Goal: Task Accomplishment & Management: Use online tool/utility

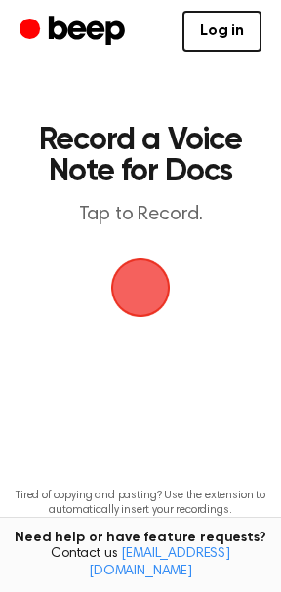
click at [155, 299] on span "button" at bounding box center [140, 287] width 55 height 55
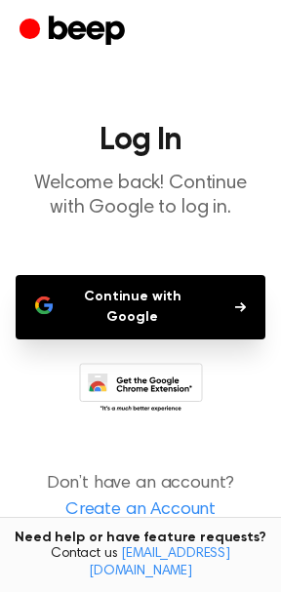
click at [155, 299] on button "Continue with Google" at bounding box center [141, 307] width 250 height 64
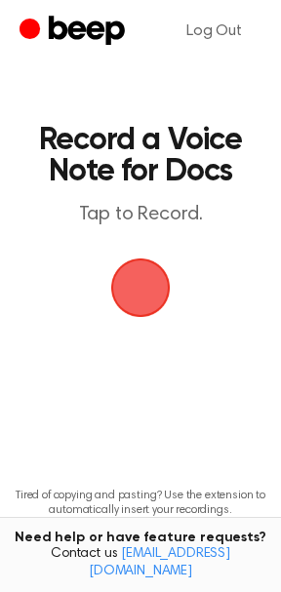
click at [147, 265] on span "button" at bounding box center [140, 287] width 55 height 55
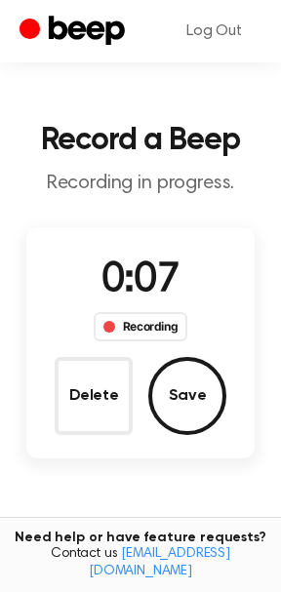
scroll to position [191, 0]
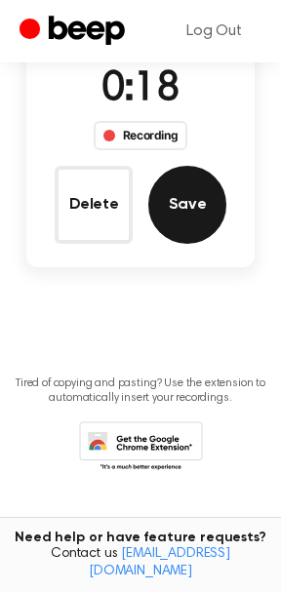
click at [190, 182] on button "Save" at bounding box center [187, 205] width 78 height 78
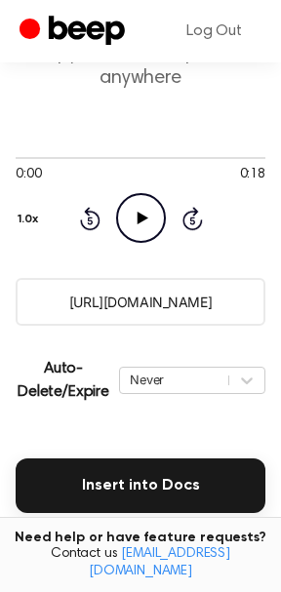
scroll to position [136, 0]
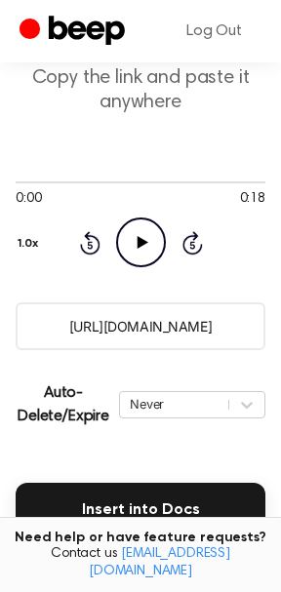
click at [149, 248] on icon "Play Audio" at bounding box center [141, 242] width 50 height 50
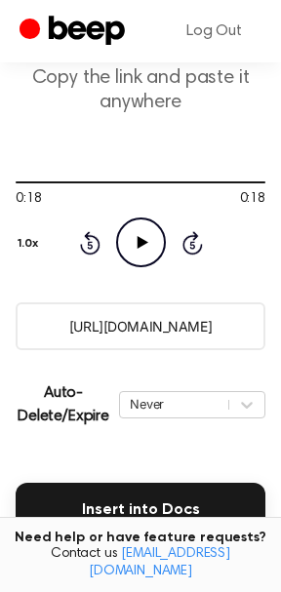
click at [94, 243] on icon "Rewind 5 seconds" at bounding box center [89, 242] width 21 height 25
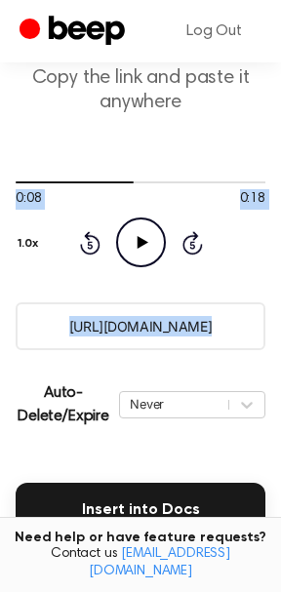
click at [94, 243] on icon "Rewind 5 seconds" at bounding box center [89, 242] width 21 height 25
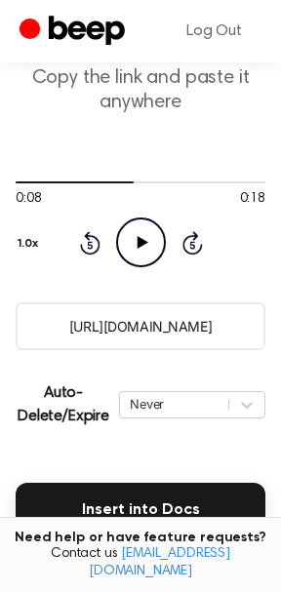
click at [94, 243] on icon "Rewind 5 seconds" at bounding box center [89, 242] width 21 height 25
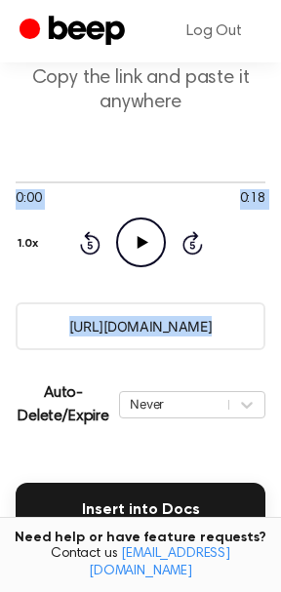
click at [94, 243] on icon "Rewind 5 seconds" at bounding box center [89, 242] width 21 height 25
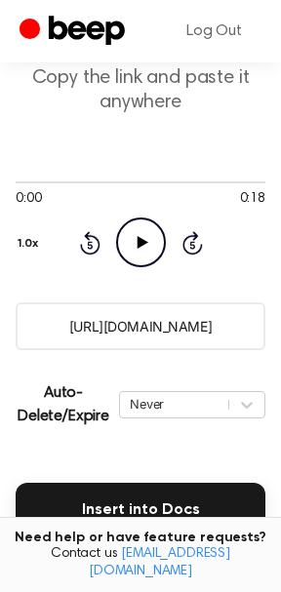
click at [94, 243] on icon "Rewind 5 seconds" at bounding box center [89, 242] width 21 height 25
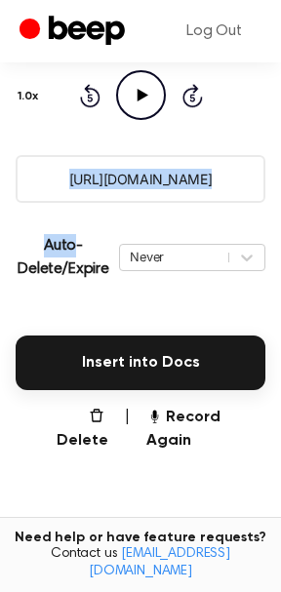
scroll to position [296, 0]
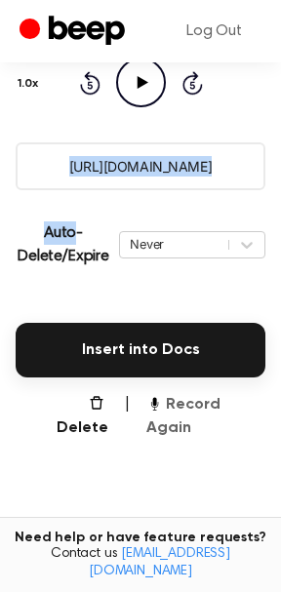
click at [197, 403] on button "Record Again" at bounding box center [205, 416] width 119 height 47
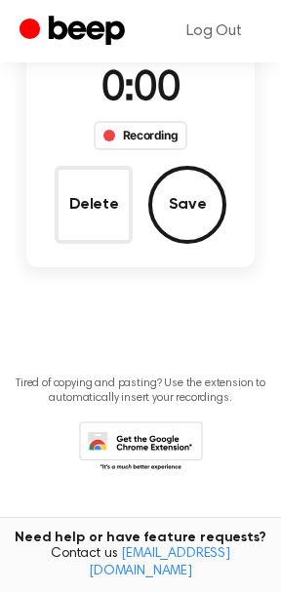
scroll to position [42, 0]
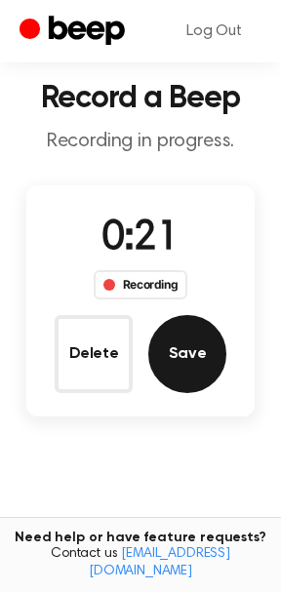
click at [193, 326] on button "Save" at bounding box center [187, 354] width 78 height 78
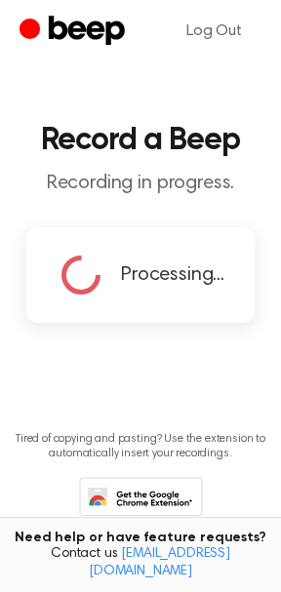
copy main "0:00 0:18 Your browser does not support the [object Object] element. 1.0x Rewin…"
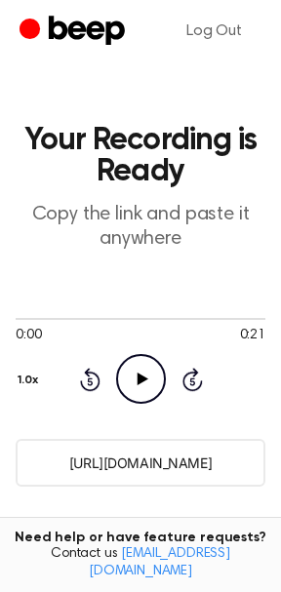
click at [138, 382] on icon at bounding box center [141, 378] width 11 height 13
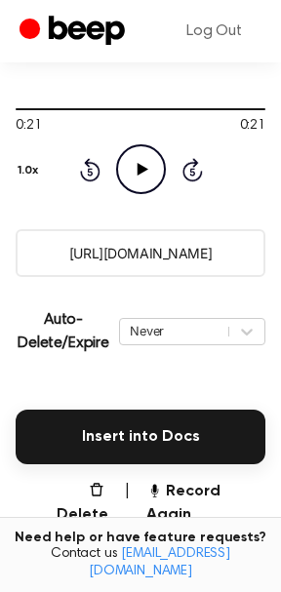
scroll to position [409, 0]
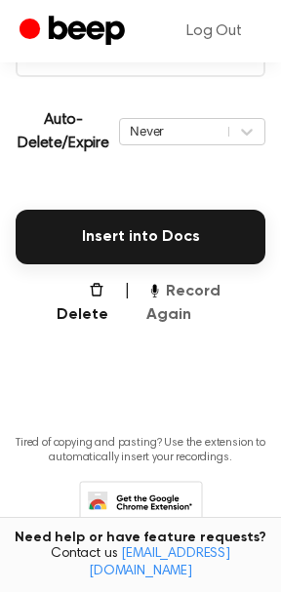
click at [188, 290] on button "Record Again" at bounding box center [205, 303] width 119 height 47
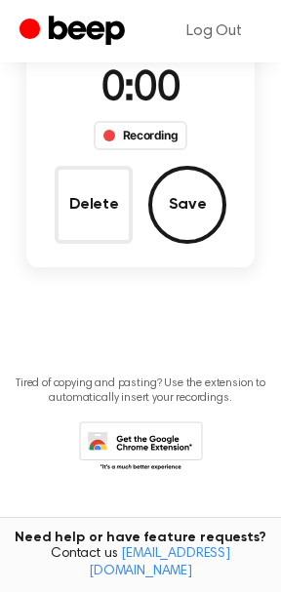
scroll to position [155, 0]
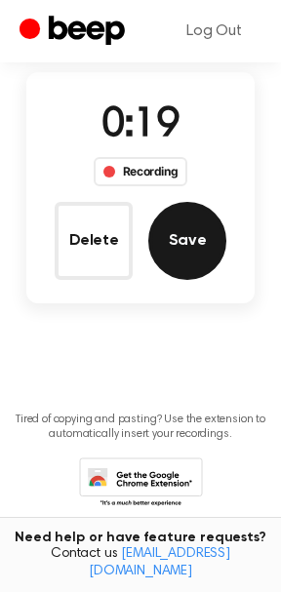
click at [187, 265] on button "Save" at bounding box center [187, 241] width 78 height 78
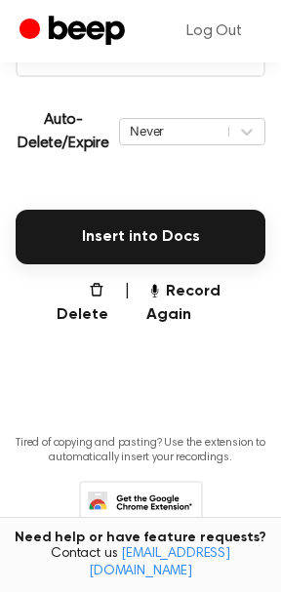
scroll to position [0, 0]
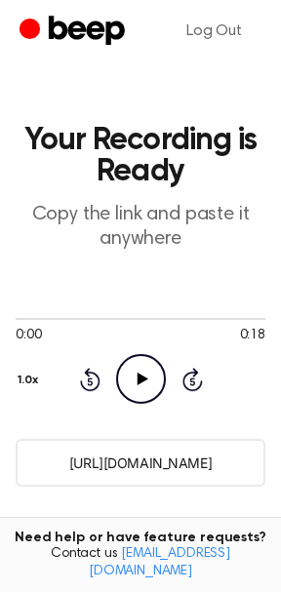
click at [134, 378] on icon "Play Audio" at bounding box center [141, 379] width 50 height 50
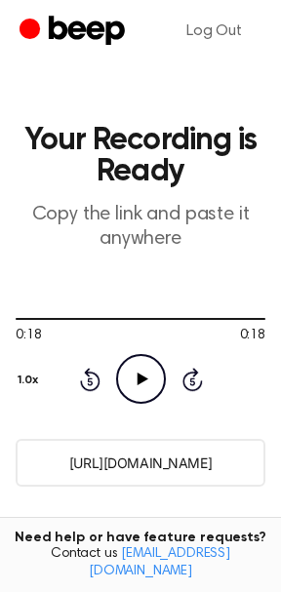
click at [134, 378] on icon "Play Audio" at bounding box center [141, 379] width 50 height 50
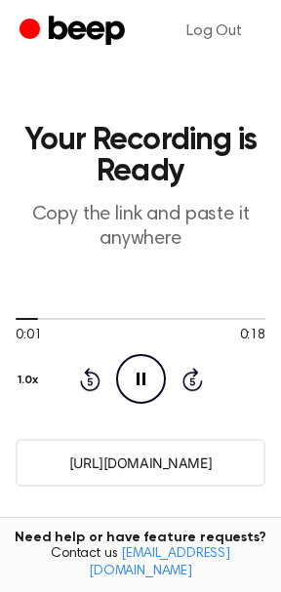
click at [19, 379] on button "1.0x" at bounding box center [31, 380] width 30 height 33
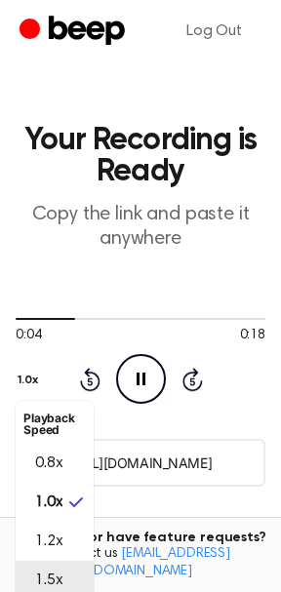
click at [66, 578] on li "1.5x" at bounding box center [55, 580] width 78 height 39
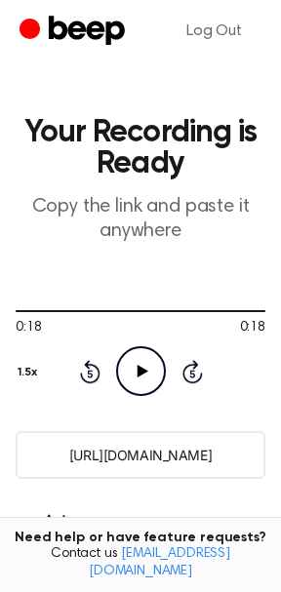
click at [25, 368] on button "1.5x" at bounding box center [30, 372] width 29 height 33
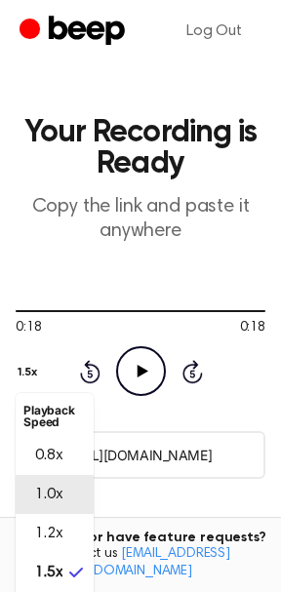
scroll to position [23, 0]
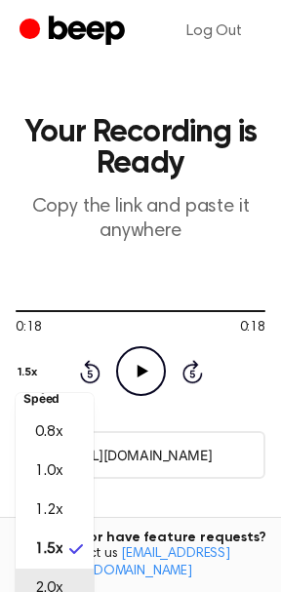
click at [54, 587] on li "2.0x" at bounding box center [55, 587] width 78 height 39
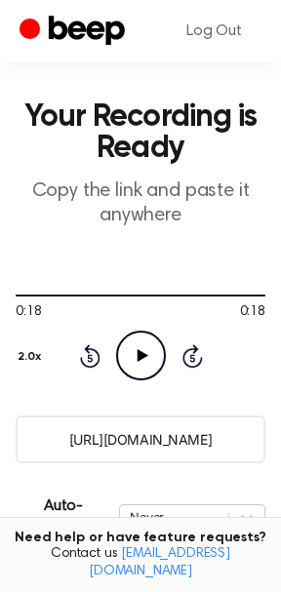
click at [141, 370] on icon "Play Audio" at bounding box center [141, 356] width 50 height 50
click at [52, 328] on div "0:18 0:18 Your browser does not support the [object Object] element. 2.0x Rewin…" at bounding box center [141, 334] width 250 height 94
click at [41, 351] on button "2.0x" at bounding box center [32, 356] width 33 height 33
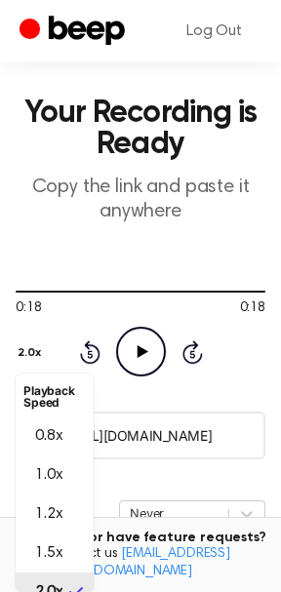
scroll to position [19, 0]
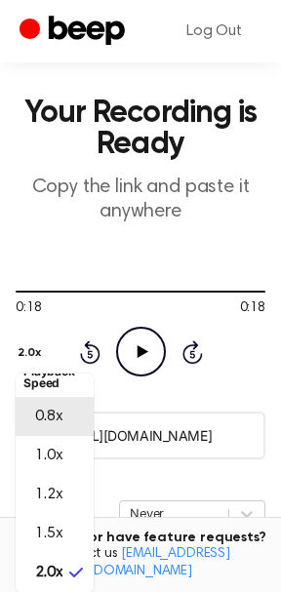
click at [37, 410] on span "0.8x" at bounding box center [48, 416] width 27 height 23
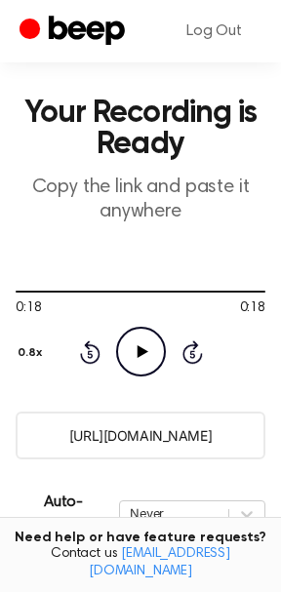
click at [124, 334] on circle at bounding box center [141, 352] width 48 height 48
click at [36, 352] on button "0.8x" at bounding box center [33, 352] width 34 height 33
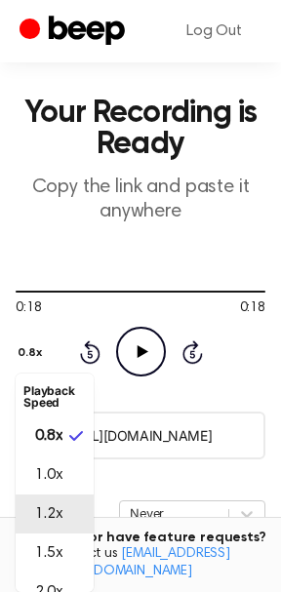
click at [77, 520] on li "1.2x" at bounding box center [55, 513] width 78 height 39
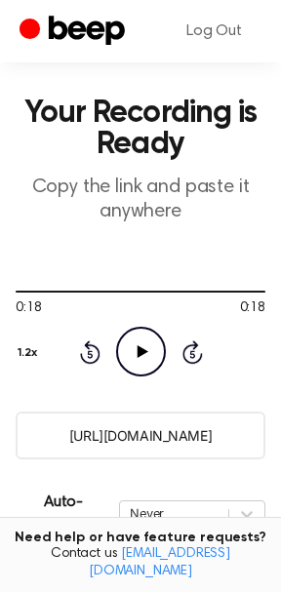
click at [136, 372] on icon "Play Audio" at bounding box center [141, 352] width 50 height 50
click at [88, 350] on icon at bounding box center [89, 354] width 5 height 8
click at [88, 351] on icon at bounding box center [89, 354] width 5 height 8
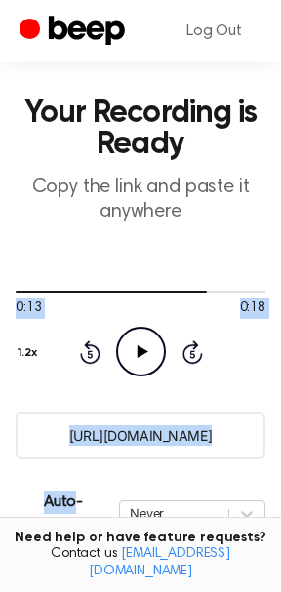
click at [88, 351] on icon at bounding box center [89, 354] width 5 height 8
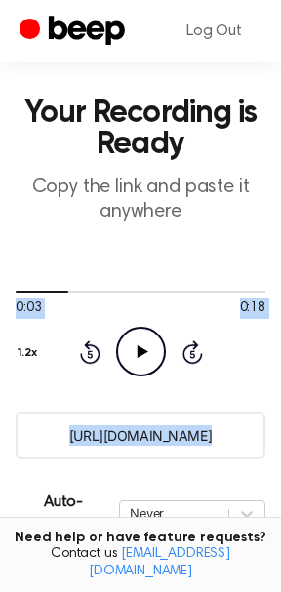
click at [88, 351] on icon at bounding box center [89, 354] width 5 height 8
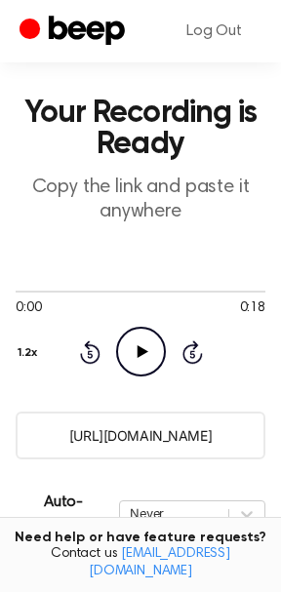
click at [145, 351] on icon at bounding box center [141, 351] width 11 height 13
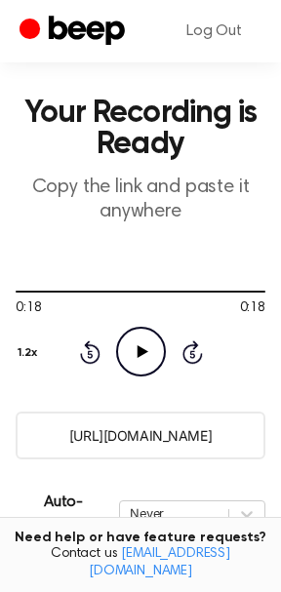
scroll to position [446, 0]
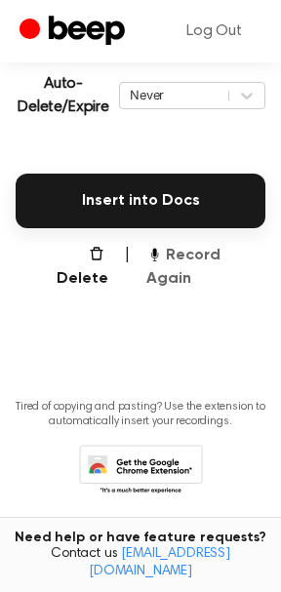
click at [215, 251] on button "Record Again" at bounding box center [205, 267] width 119 height 47
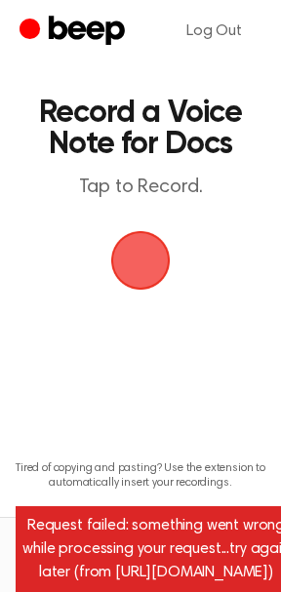
scroll to position [0, 0]
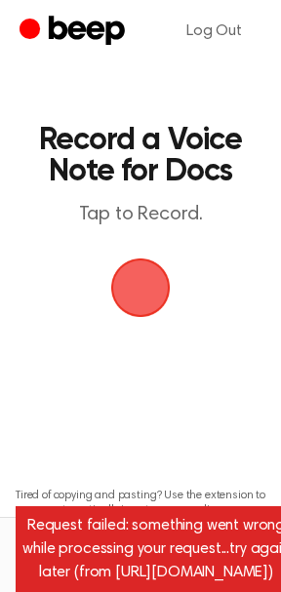
click at [136, 301] on span "button" at bounding box center [140, 287] width 55 height 55
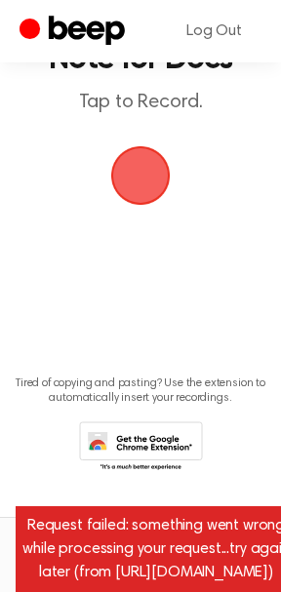
click at [156, 529] on div "Request failed: something went wrong while processing your request...try again …" at bounding box center [156, 549] width 281 height 86
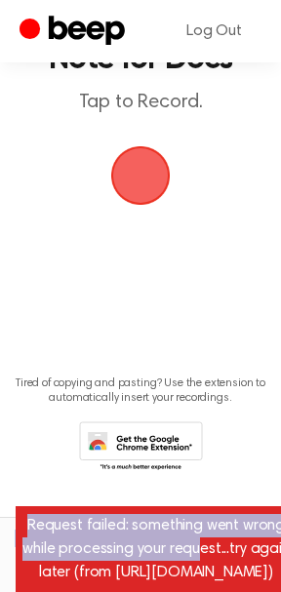
drag, startPoint x: 202, startPoint y: 525, endPoint x: -47, endPoint y: 535, distance: 248.8
click at [0, 535] on html "Log Out Record a Voice Note for Docs Tap to Record. Tired of copying and pastin…" at bounding box center [140, 240] width 281 height 704
click at [222, 11] on link "Log Out" at bounding box center [214, 31] width 95 height 47
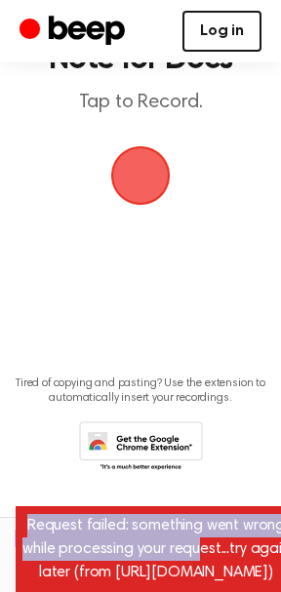
click at [246, 23] on link "Log in" at bounding box center [221, 31] width 79 height 41
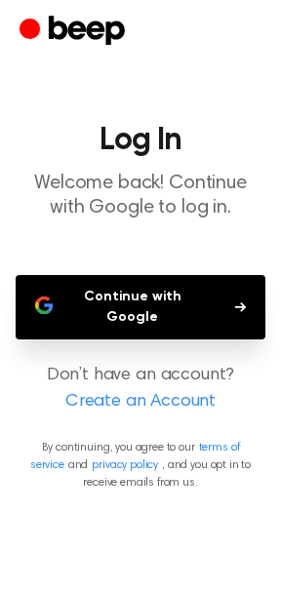
click at [58, 301] on button "Continue with Google" at bounding box center [141, 307] width 250 height 64
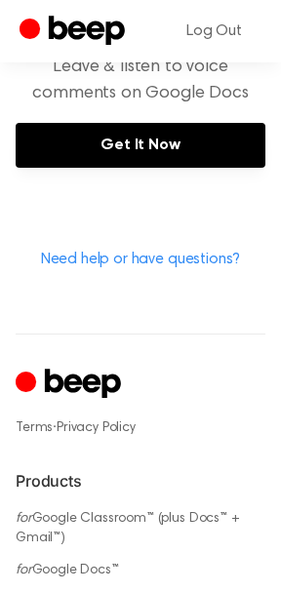
scroll to position [1021, 0]
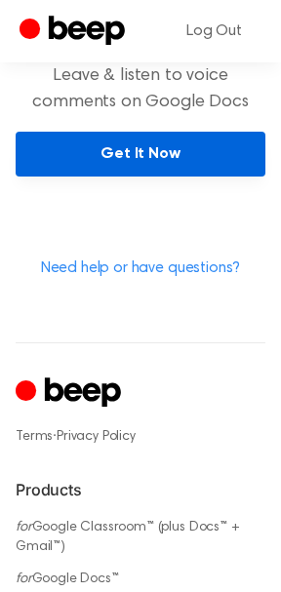
click at [177, 164] on link "Get It Now" at bounding box center [141, 154] width 250 height 45
